Goal: Transaction & Acquisition: Subscribe to service/newsletter

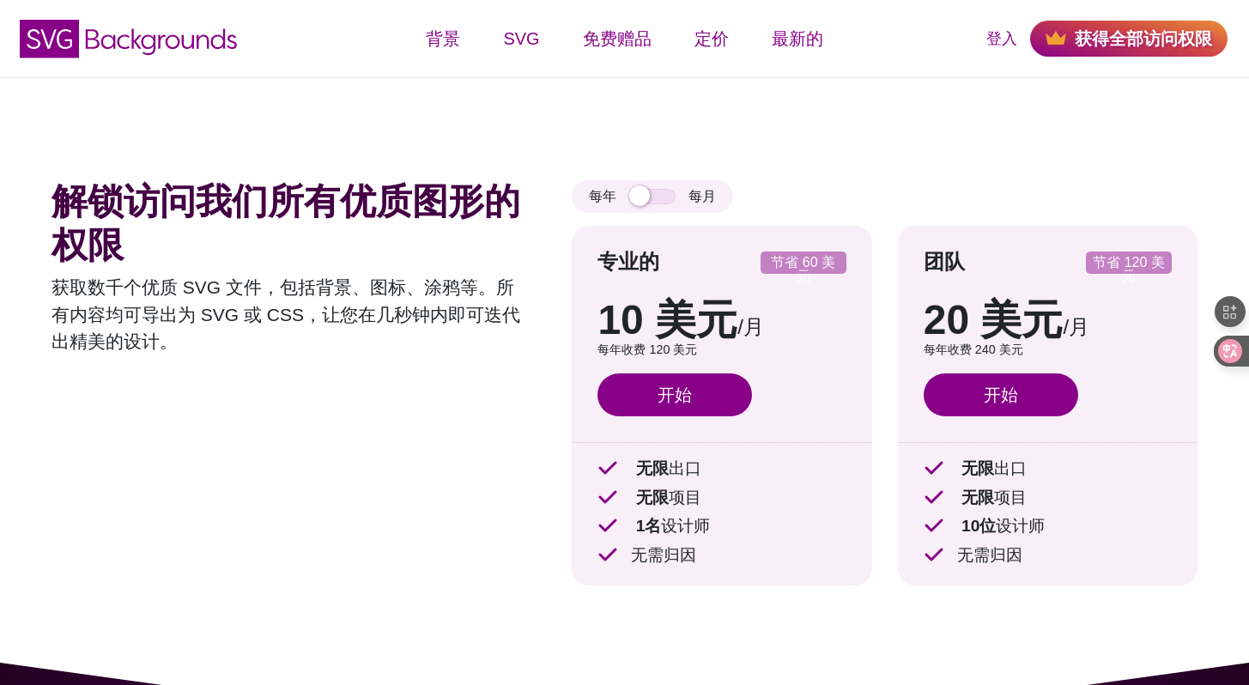
click at [565, 130] on div "解锁访问我们所有优质图形的权限 获取数千个优质 SVG 文件，包括背景、图标、涂鸦等。所有内容均可导出为 SVG 或 CSS，让您在几秒钟内即可迭代出精美的设…" at bounding box center [624, 369] width 1249 height 585
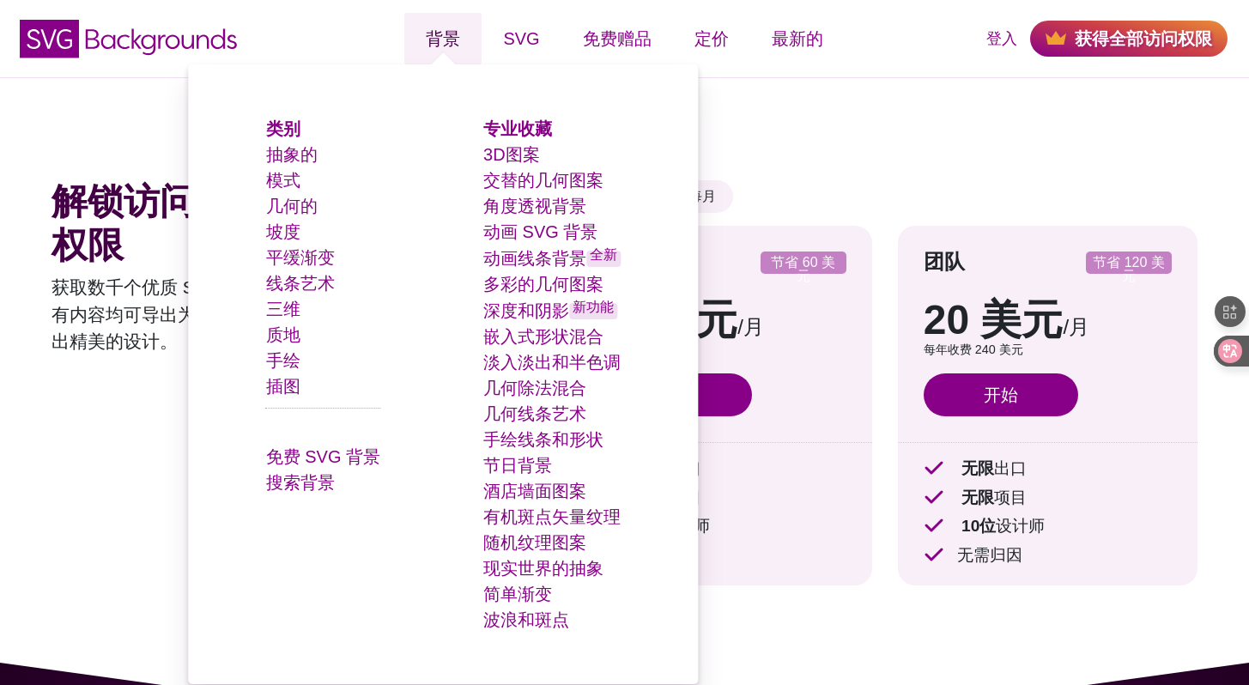
click at [440, 44] on font "背景" at bounding box center [443, 38] width 34 height 19
